Goal: Information Seeking & Learning: Learn about a topic

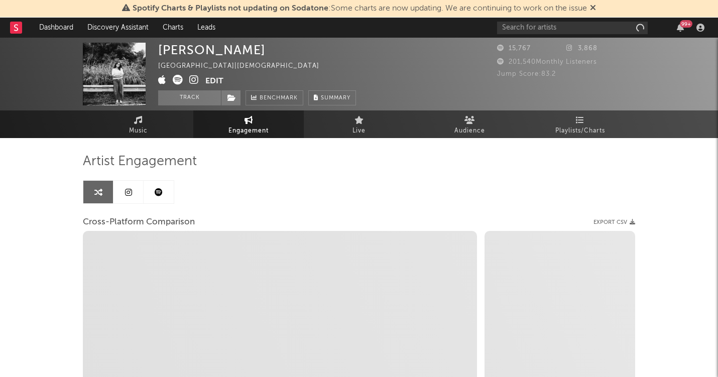
select select "1m"
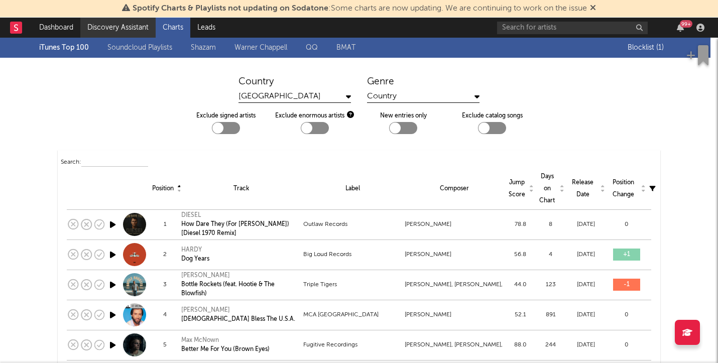
click at [131, 30] on link "Discovery Assistant" at bounding box center [117, 28] width 75 height 20
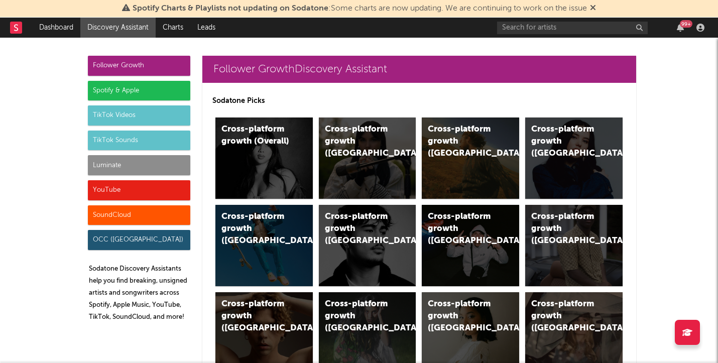
click at [166, 90] on div "Spotify & Apple" at bounding box center [139, 91] width 102 height 20
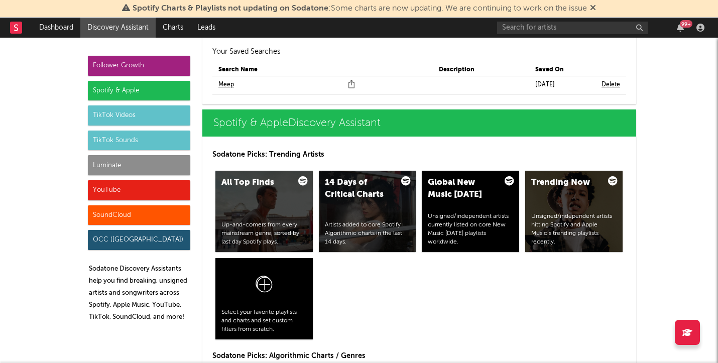
scroll to position [1010, 0]
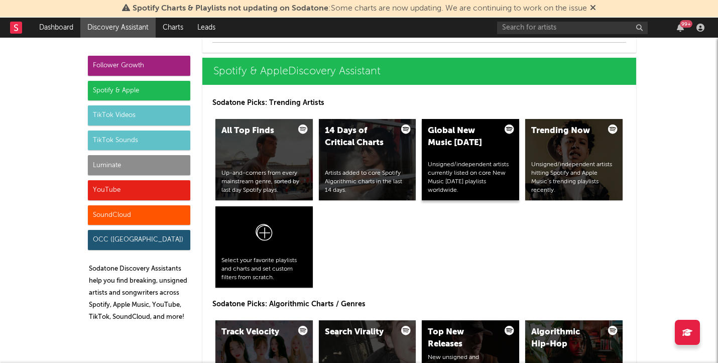
click at [446, 155] on div "Global New Music [DATE] Unsigned/independent artists currently listed on core N…" at bounding box center [470, 159] width 97 height 81
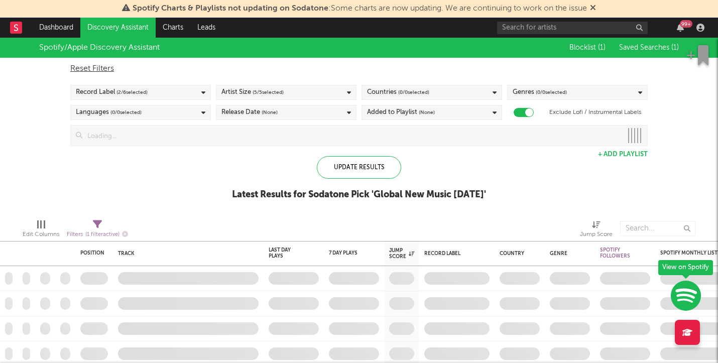
checkbox input "true"
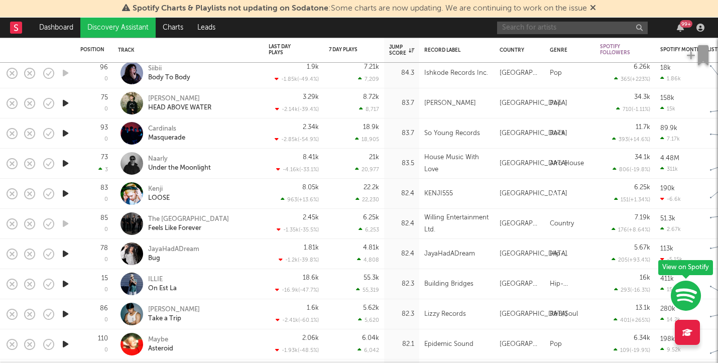
click at [523, 22] on input "text" at bounding box center [572, 28] width 151 height 13
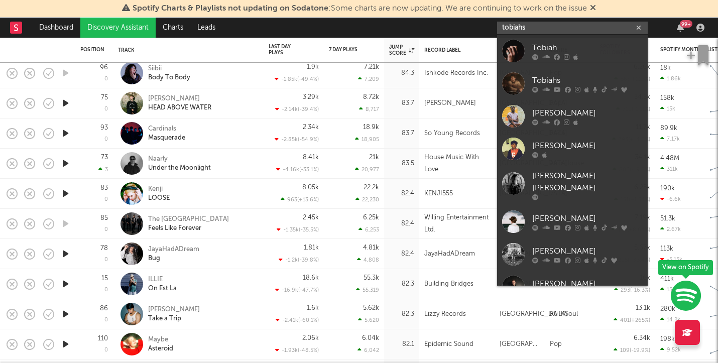
type input "[PERSON_NAME]"
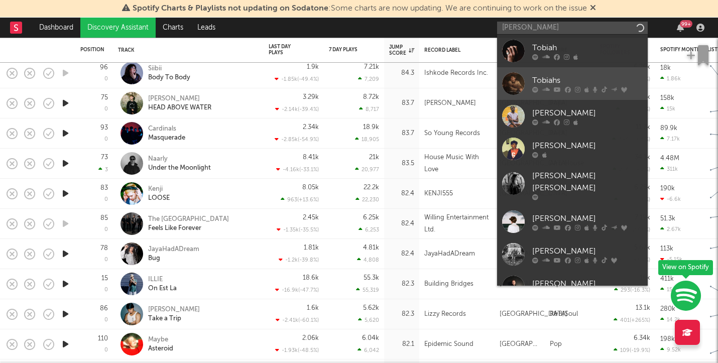
drag, startPoint x: 523, startPoint y: 22, endPoint x: 551, endPoint y: 78, distance: 62.2
click at [551, 78] on div "Tobiahs" at bounding box center [587, 80] width 110 height 12
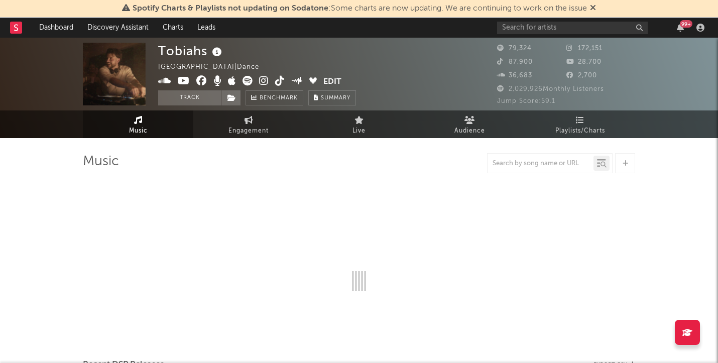
select select "6m"
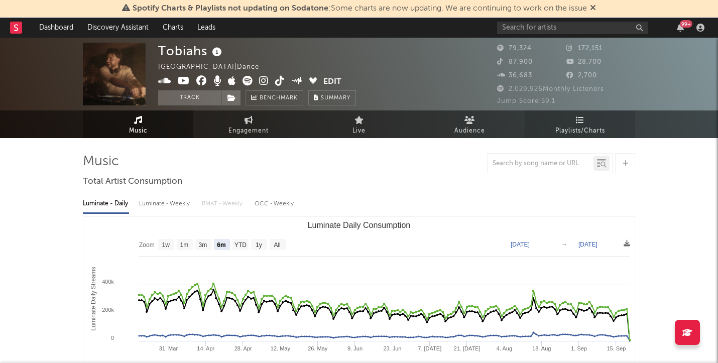
click at [571, 126] on span "Playlists/Charts" at bounding box center [580, 131] width 50 height 12
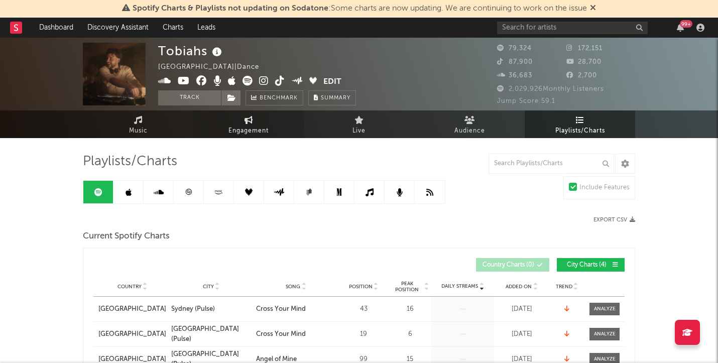
click at [251, 137] on link "Engagement" at bounding box center [248, 124] width 110 height 28
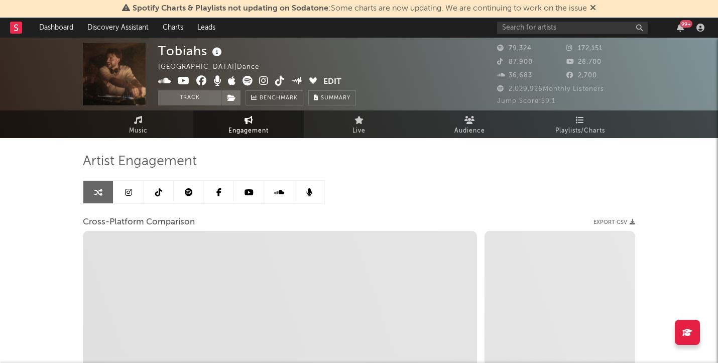
select select "1w"
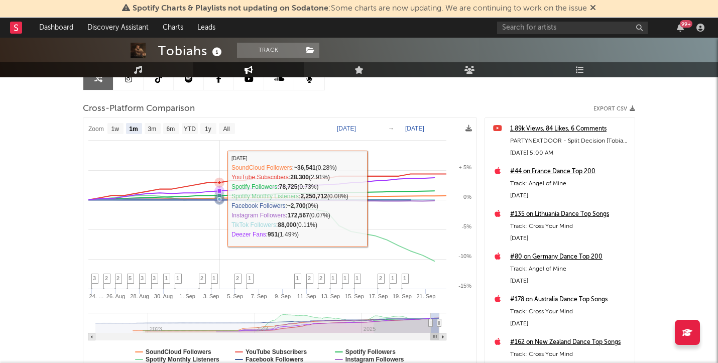
scroll to position [114, 0]
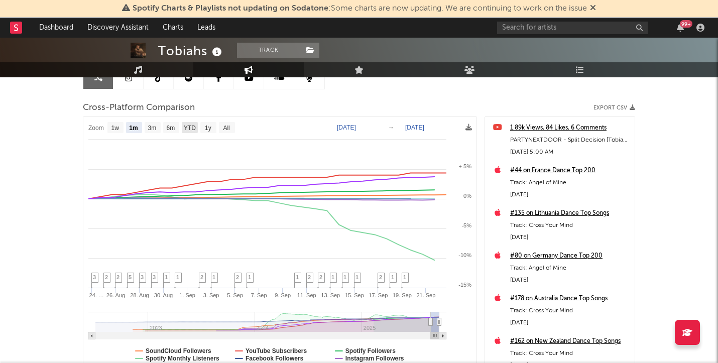
click at [195, 125] on text "YTD" at bounding box center [190, 127] width 12 height 7
select select "YTD"
type input "[DATE]"
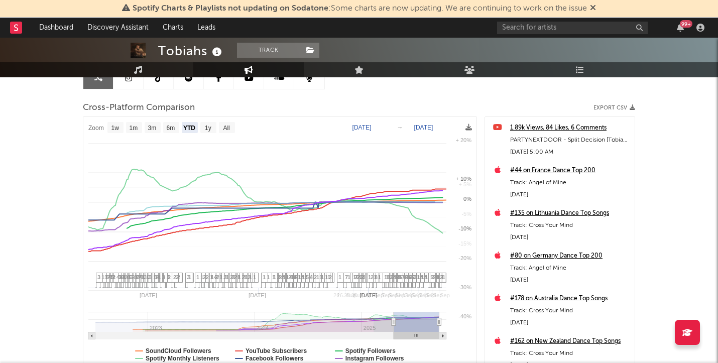
select select "1w"
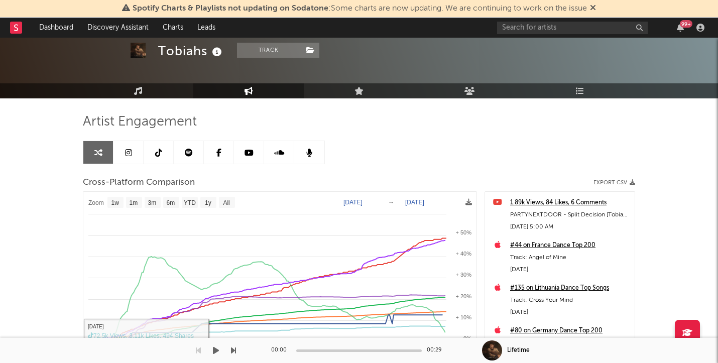
scroll to position [39, 0]
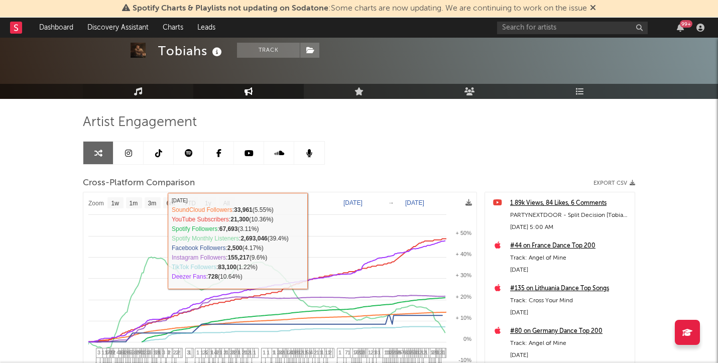
click at [140, 88] on icon at bounding box center [138, 91] width 9 height 8
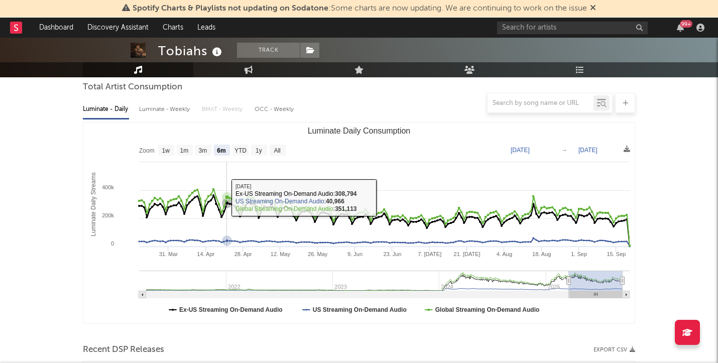
scroll to position [95, 0]
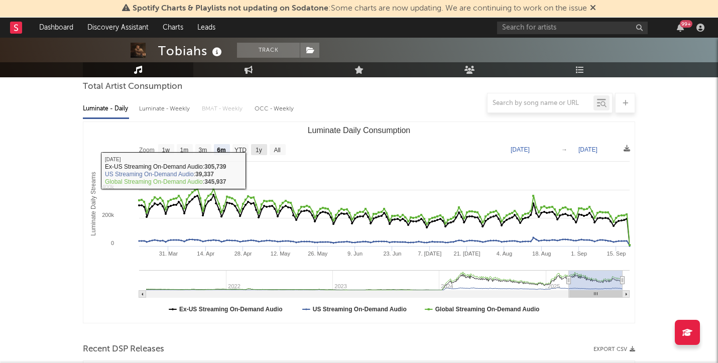
click at [261, 144] on rect "Luminate Daily Consumption" at bounding box center [259, 149] width 16 height 11
select select "1y"
type input "[DATE]"
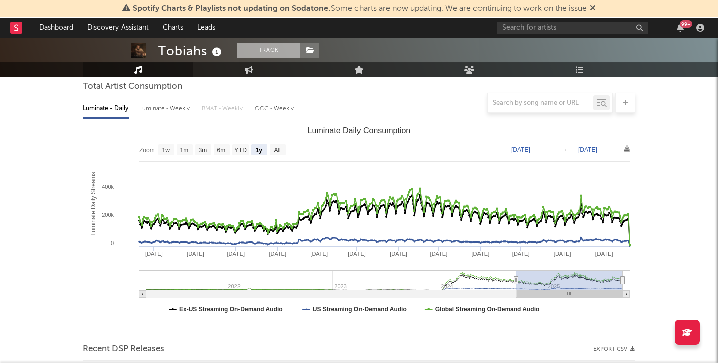
scroll to position [77, 0]
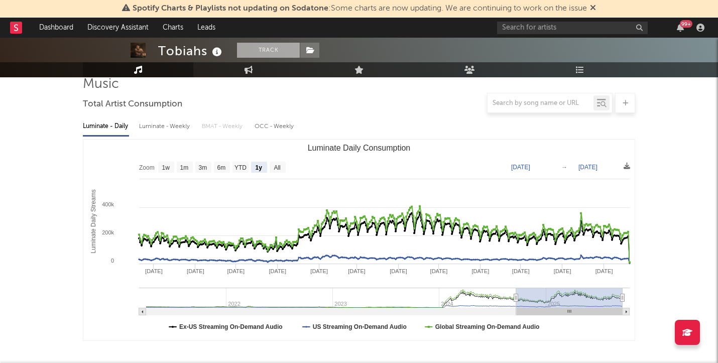
click at [271, 46] on button "Track" at bounding box center [268, 50] width 63 height 15
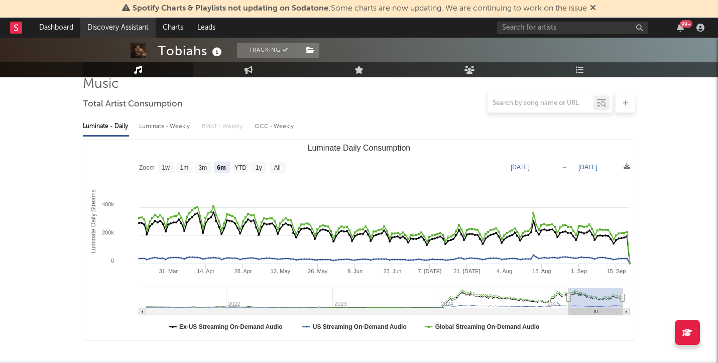
click at [113, 27] on link "Discovery Assistant" at bounding box center [117, 28] width 75 height 20
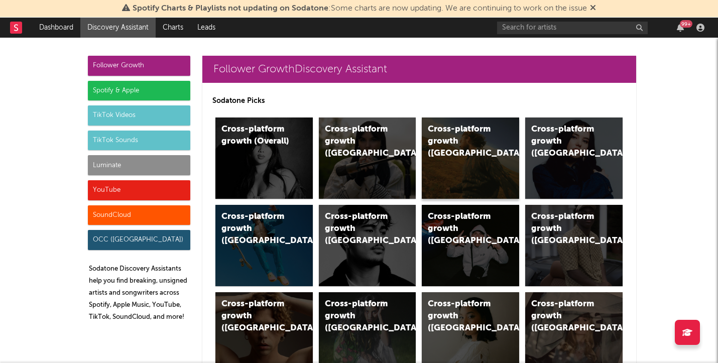
click at [448, 149] on div "Cross-platform growth ([GEOGRAPHIC_DATA])" at bounding box center [470, 157] width 97 height 81
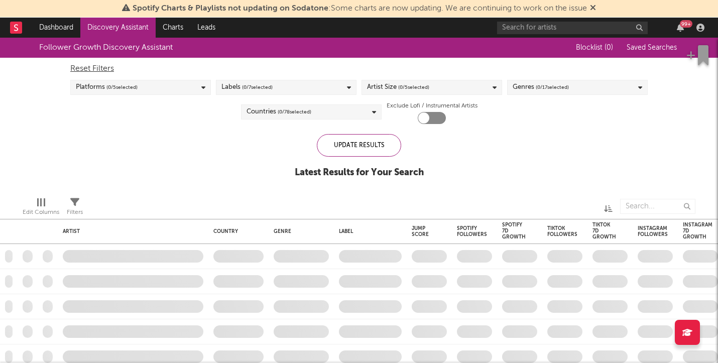
checkbox input "true"
